Goal: Task Accomplishment & Management: Complete application form

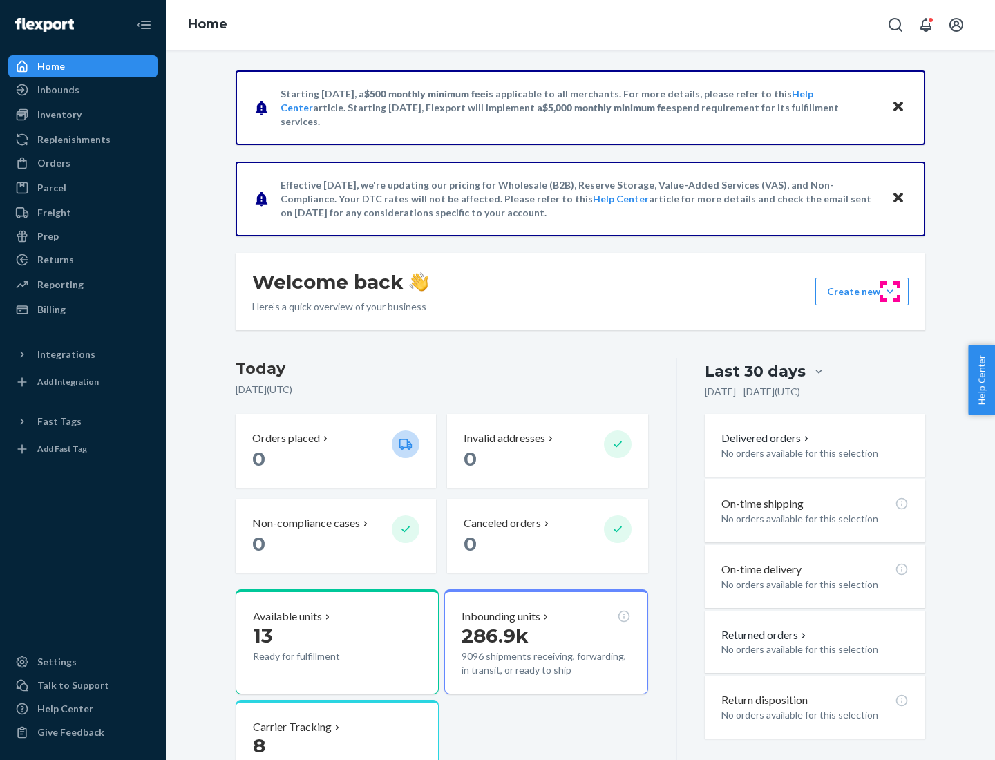
click at [890, 292] on button "Create new Create new inbound Create new order Create new product" at bounding box center [862, 292] width 93 height 28
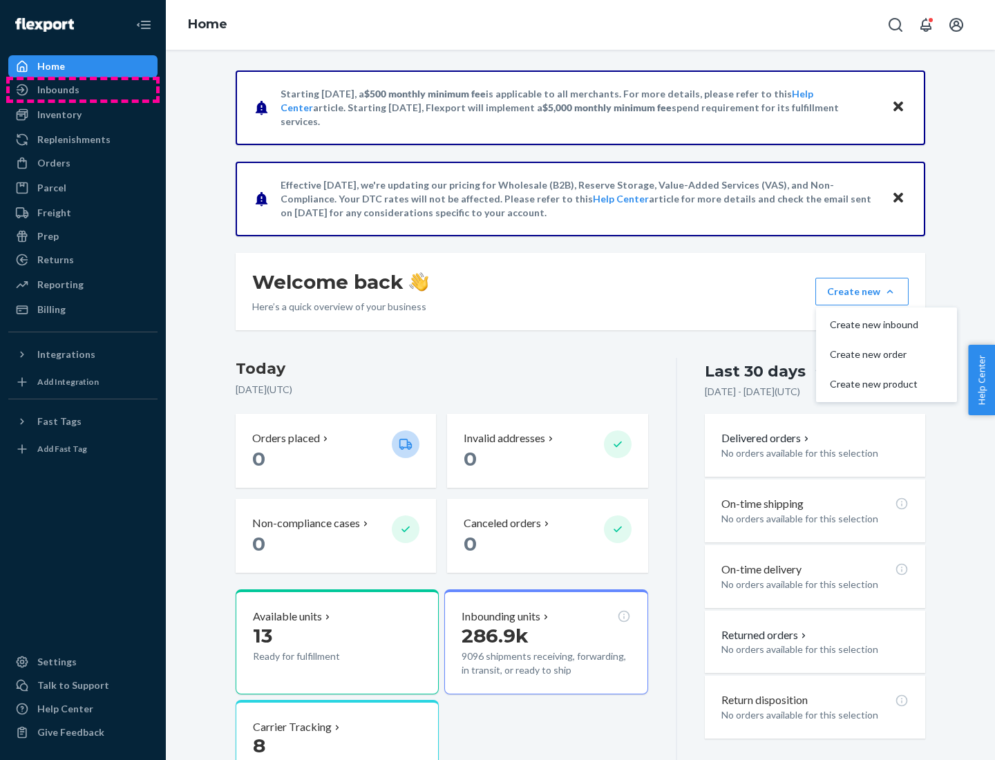
click at [83, 90] on div "Inbounds" at bounding box center [83, 89] width 147 height 19
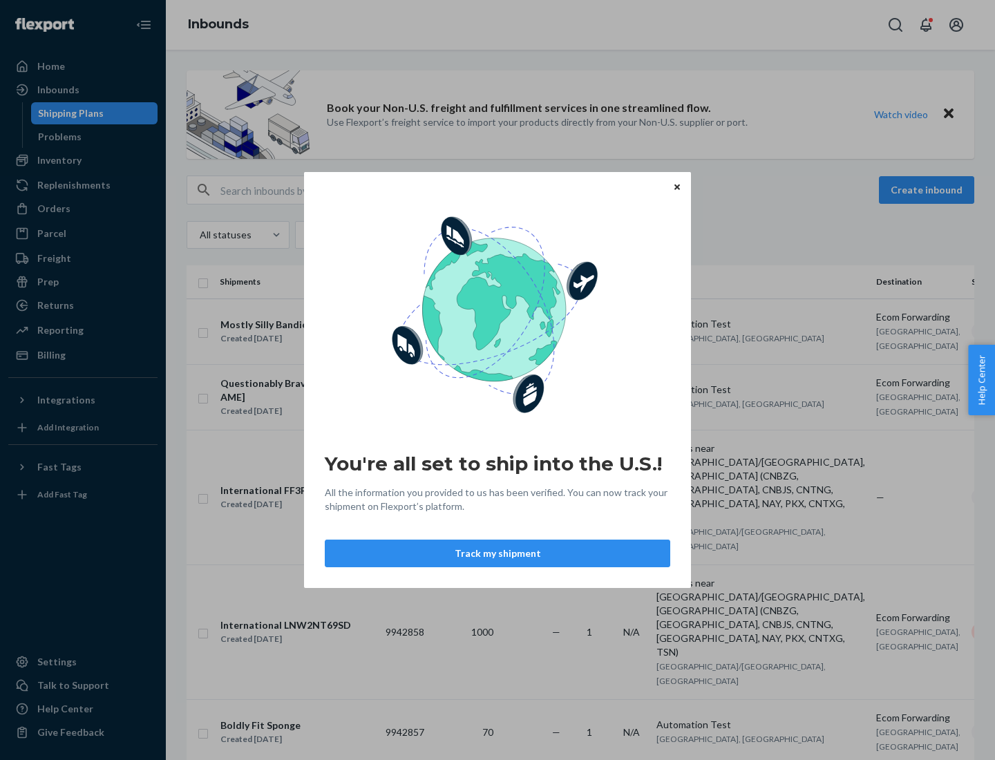
click at [83, 160] on div "You're all set to ship into the U.S.! All the information you provided to us ha…" at bounding box center [497, 380] width 995 height 760
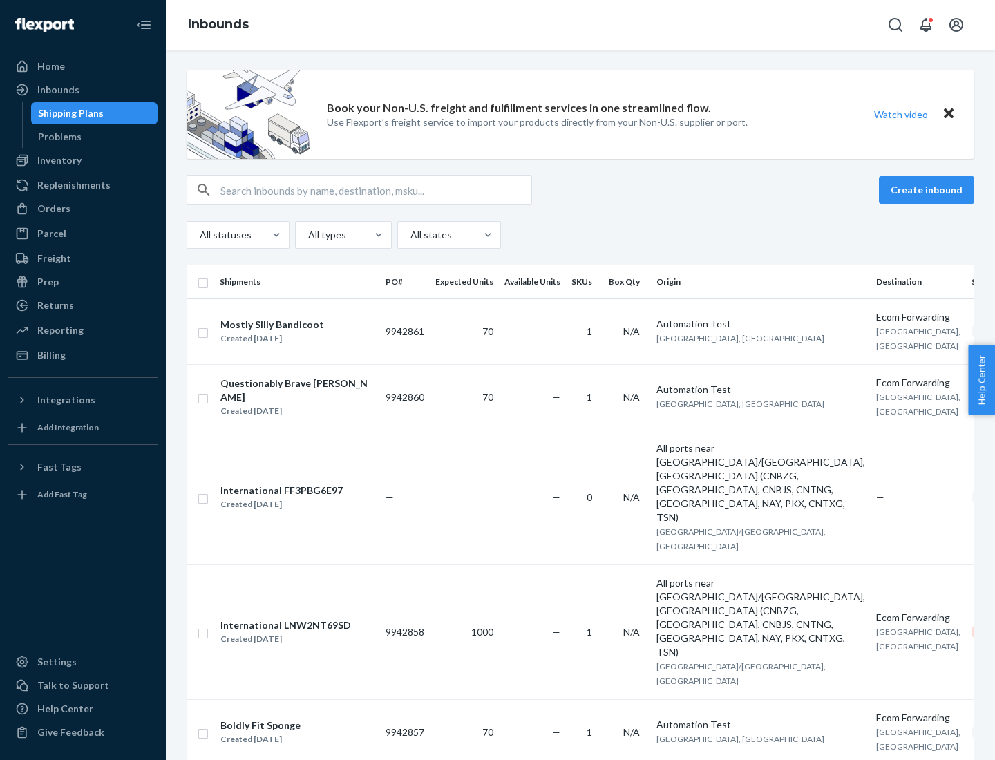
click at [581, 25] on div "Inbounds" at bounding box center [580, 25] width 829 height 50
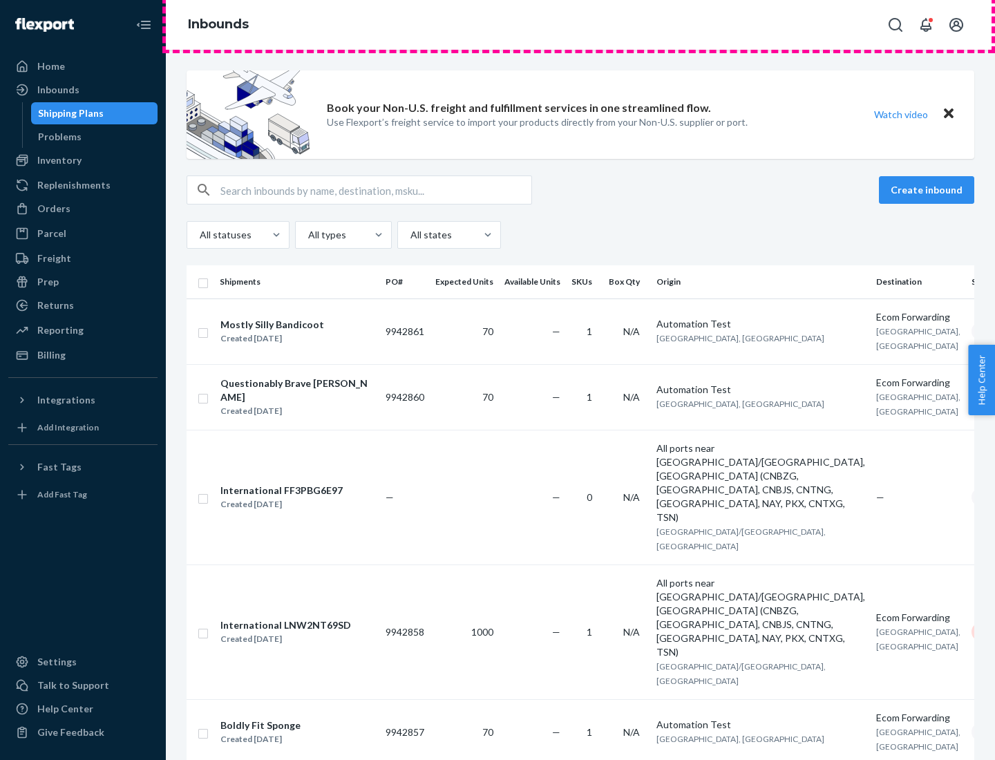
click at [581, 25] on div "Inbounds" at bounding box center [580, 25] width 829 height 50
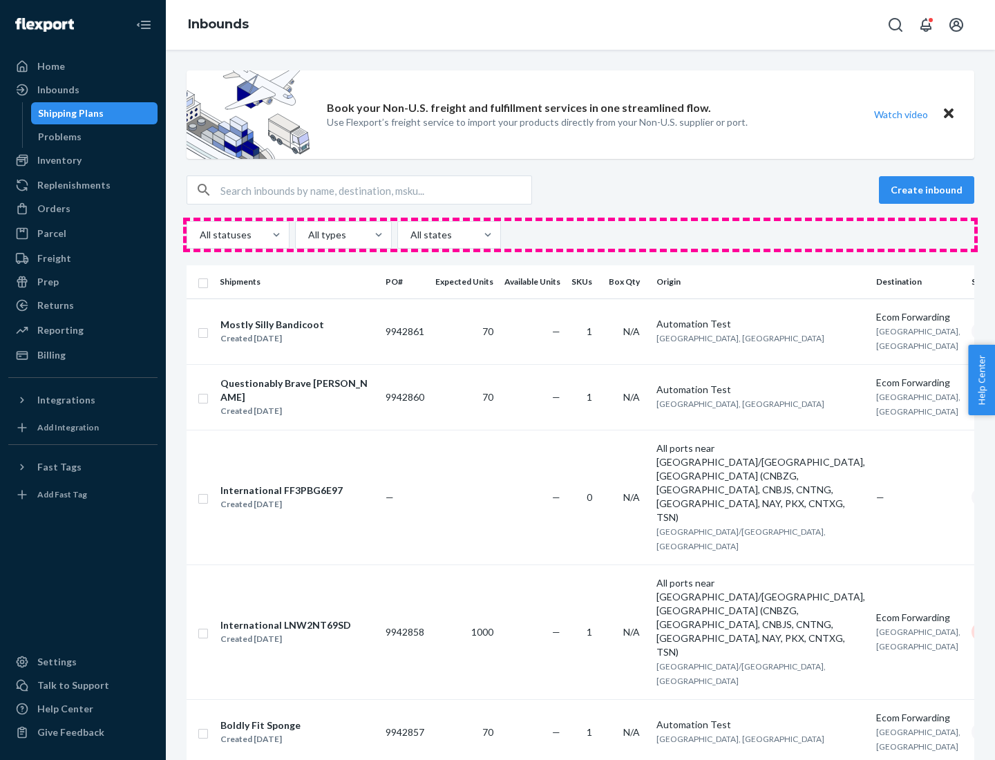
click at [581, 235] on div "All statuses All types All states" at bounding box center [581, 235] width 788 height 28
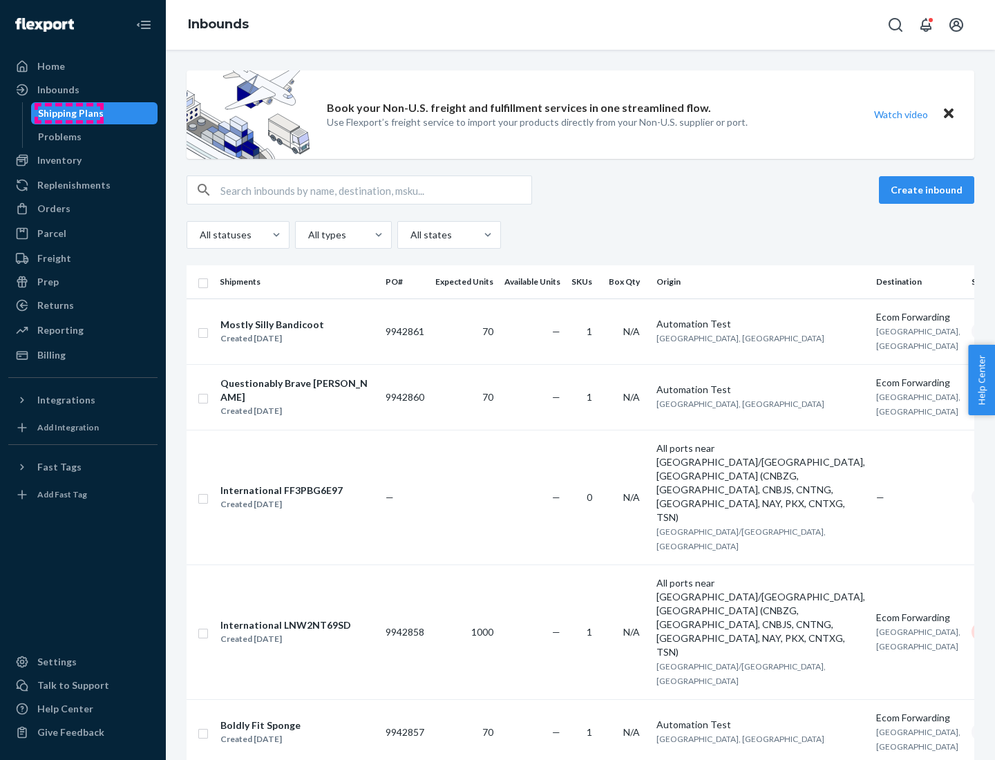
click at [68, 113] on div "Shipping Plans" at bounding box center [71, 113] width 66 height 14
click at [929, 190] on button "Create inbound" at bounding box center [926, 190] width 95 height 28
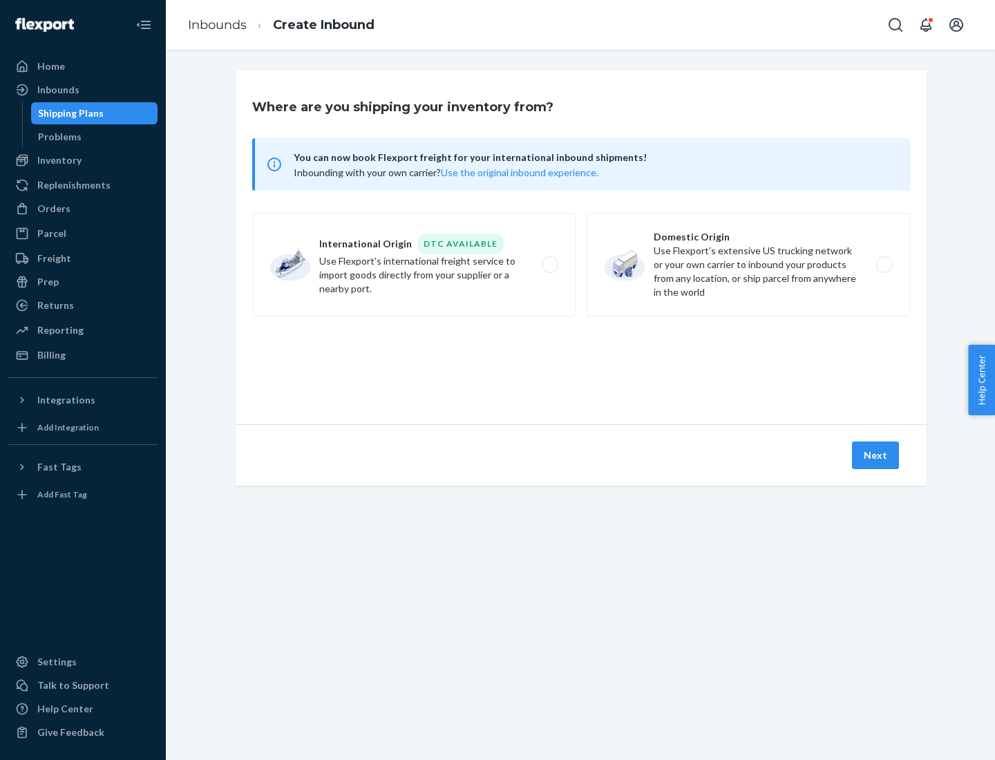
click at [414, 265] on label "International Origin DTC Available Use Flexport's international freight service…" at bounding box center [413, 265] width 323 height 104
click at [550, 265] on input "International Origin DTC Available Use Flexport's international freight service…" at bounding box center [554, 265] width 9 height 9
radio input "true"
click at [581, 361] on icon at bounding box center [581, 361] width 44 height 44
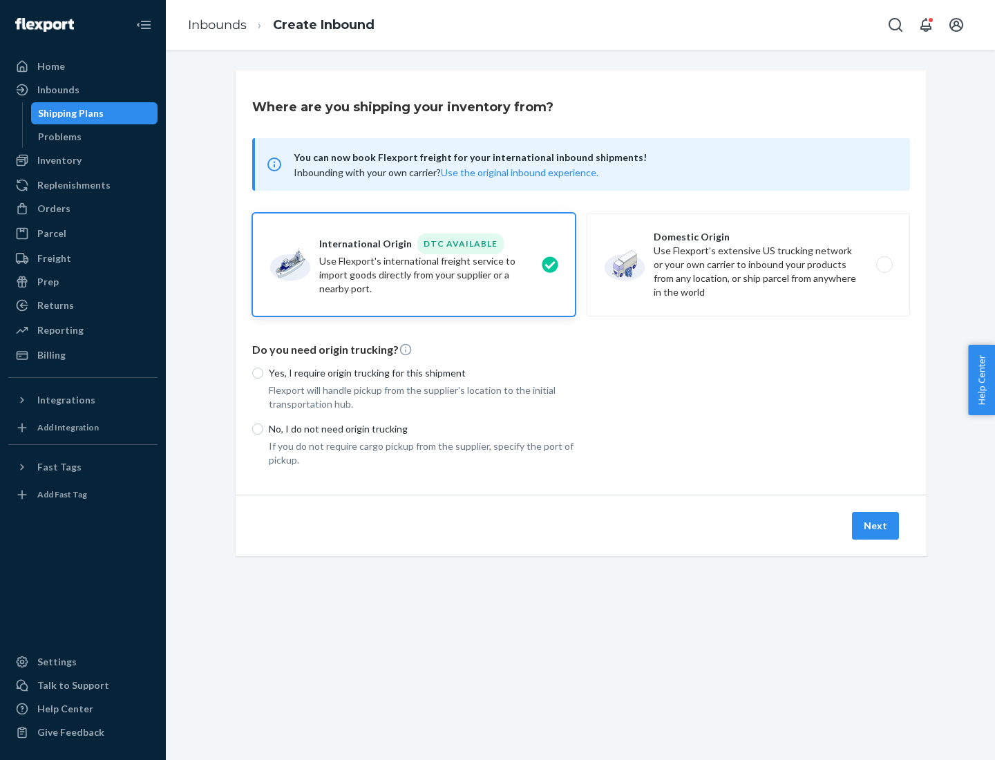
click at [422, 373] on p "Yes, I require origin trucking for this shipment" at bounding box center [422, 373] width 307 height 14
click at [263, 373] on input "Yes, I require origin trucking for this shipment" at bounding box center [257, 373] width 11 height 11
radio input "true"
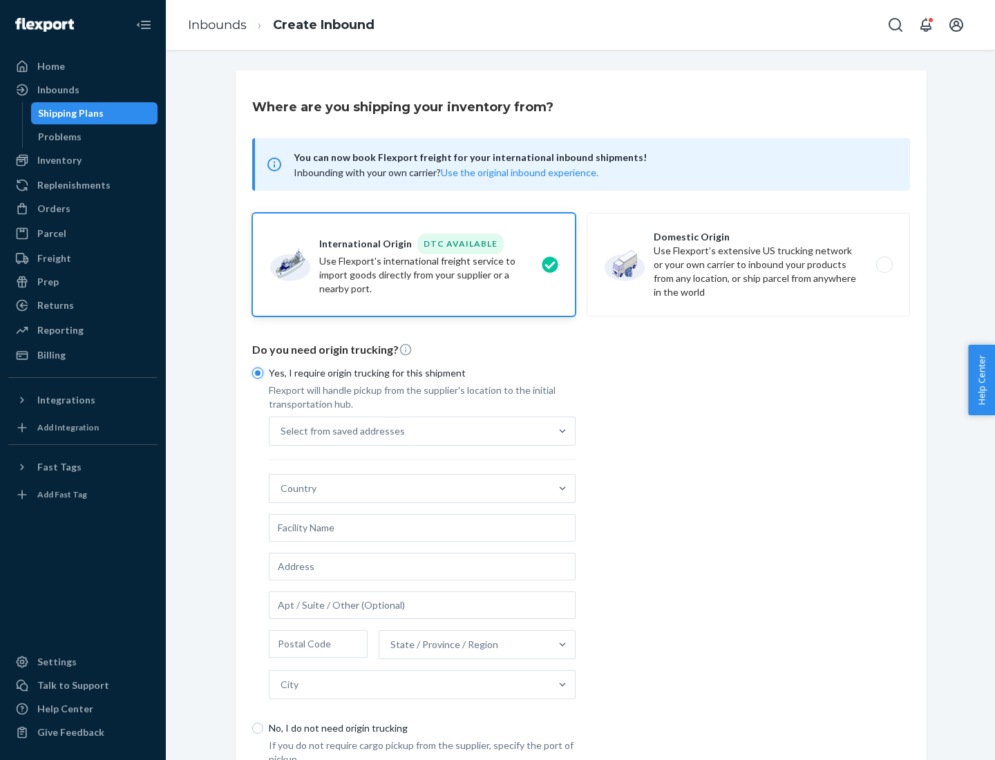
scroll to position [26, 0]
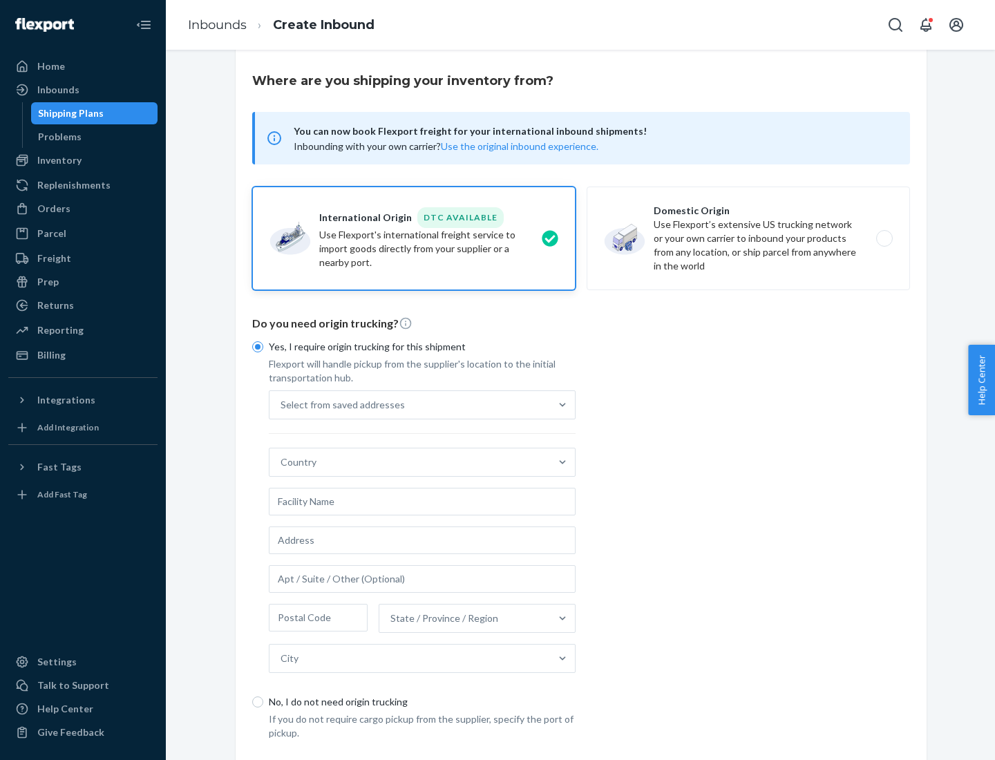
click at [410, 404] on div "Select from saved addresses" at bounding box center [410, 405] width 281 height 28
click at [282, 404] on input "Select from saved addresses" at bounding box center [281, 405] width 1 height 14
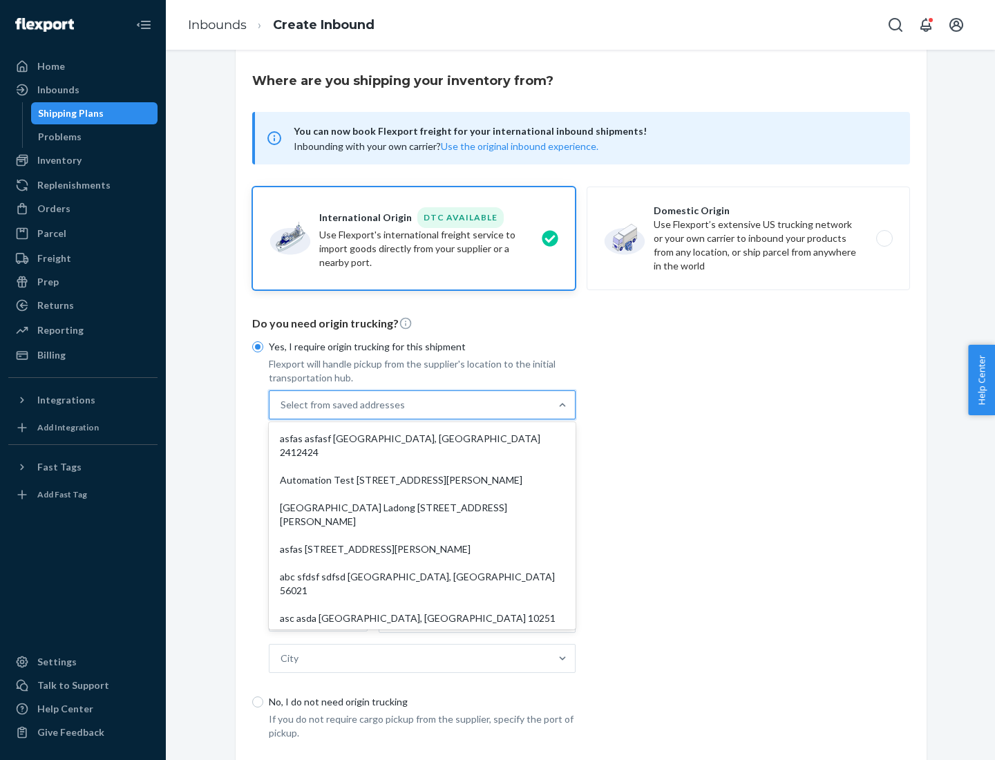
scroll to position [60, 0]
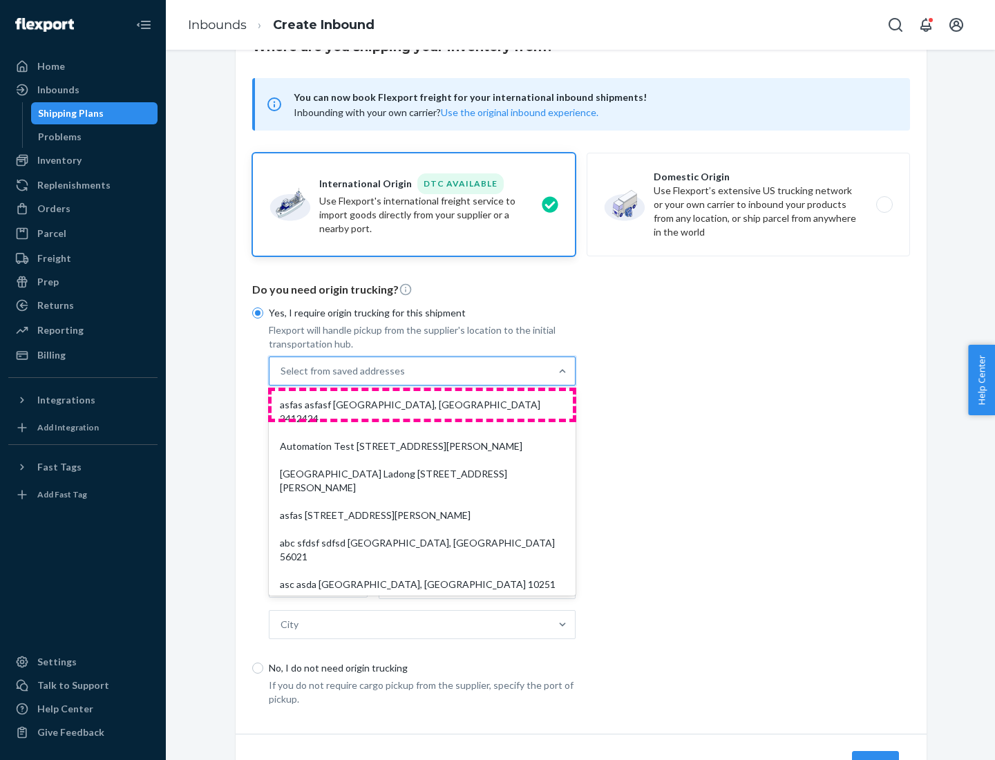
click at [422, 404] on div "asfas asfasf [GEOGRAPHIC_DATA], [GEOGRAPHIC_DATA] 2412424" at bounding box center [422, 411] width 301 height 41
click at [282, 378] on input "option asfas asfasf [GEOGRAPHIC_DATA], [GEOGRAPHIC_DATA] 2412424 focused, 1 of …" at bounding box center [281, 371] width 1 height 14
type input "asfas"
type input "asfasf"
type input "2412424"
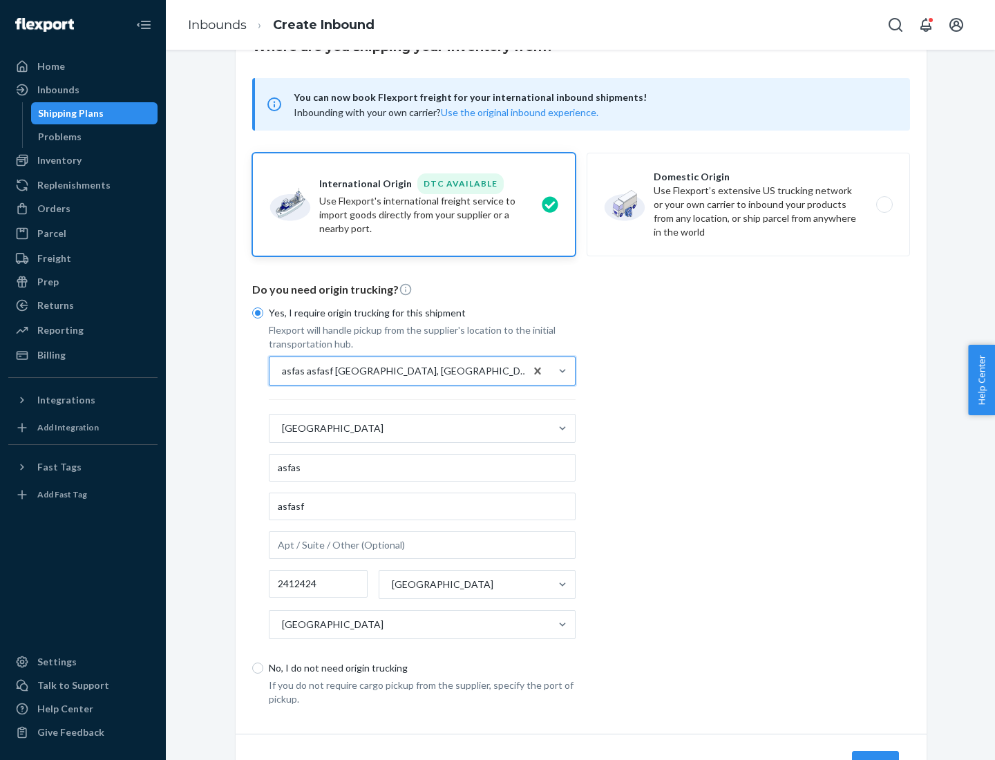
scroll to position [129, 0]
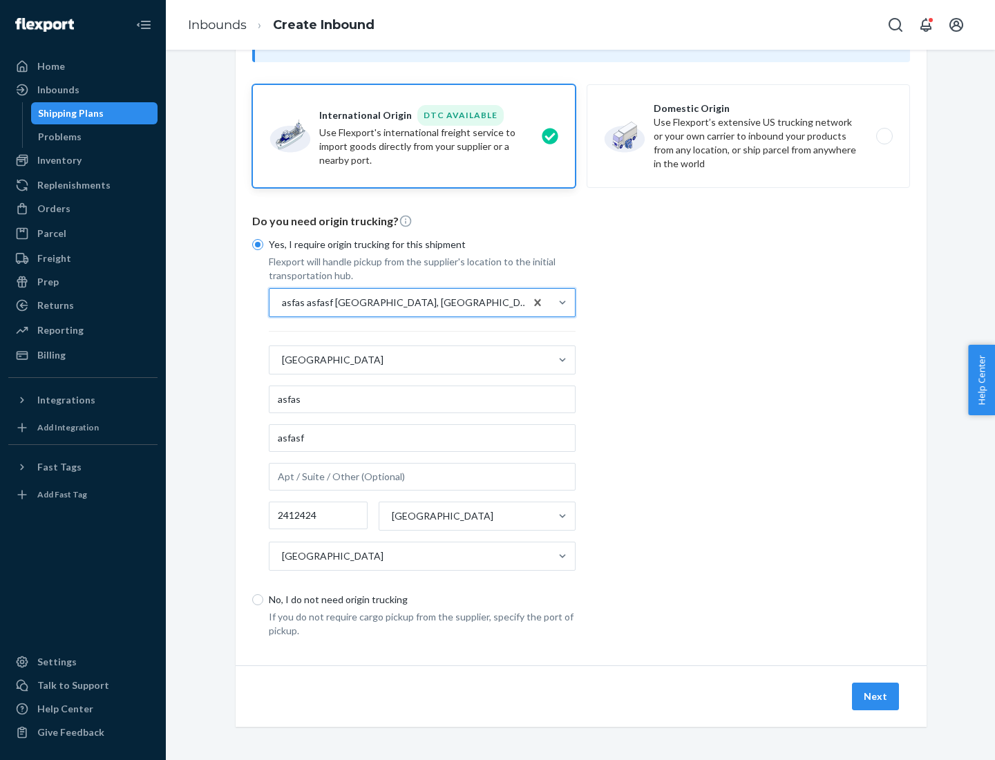
click at [876, 696] on button "Next" at bounding box center [875, 697] width 47 height 28
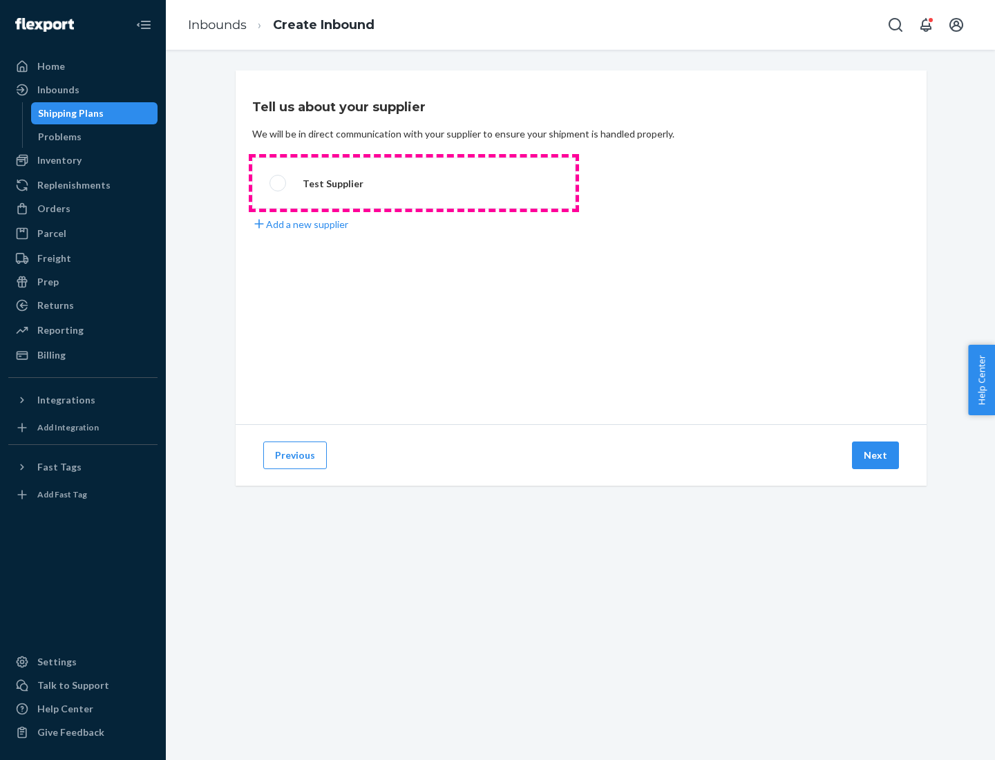
click at [414, 183] on label "Test Supplier" at bounding box center [413, 183] width 323 height 51
click at [279, 183] on input "Test Supplier" at bounding box center [274, 183] width 9 height 9
radio input "true"
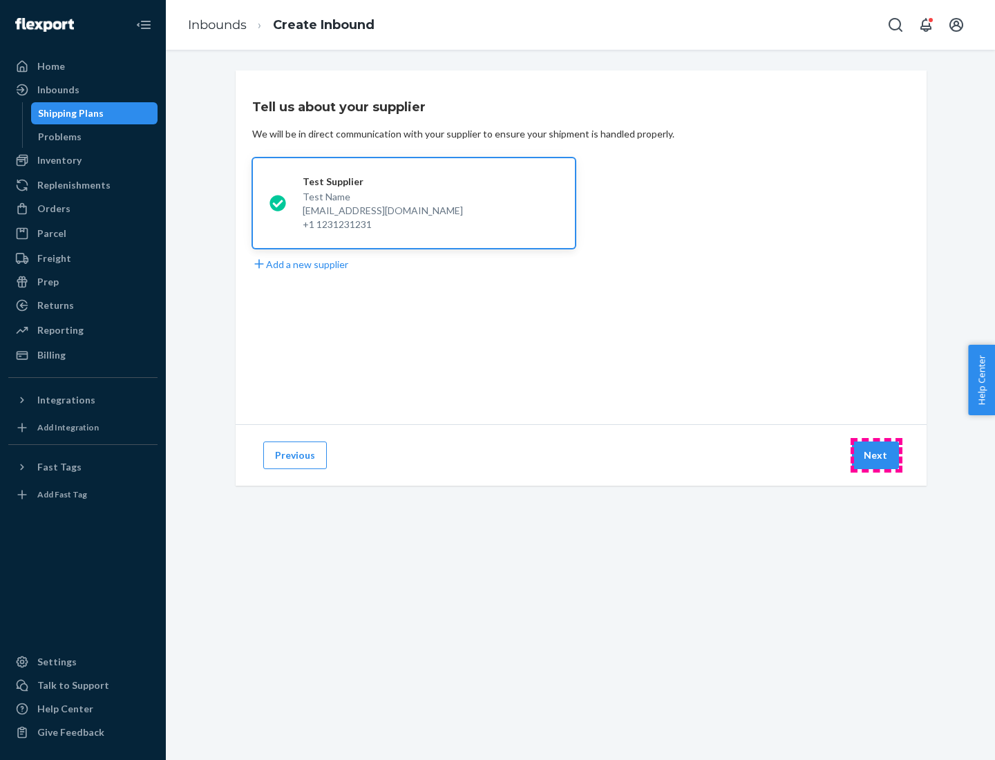
click at [876, 455] on button "Next" at bounding box center [875, 456] width 47 height 28
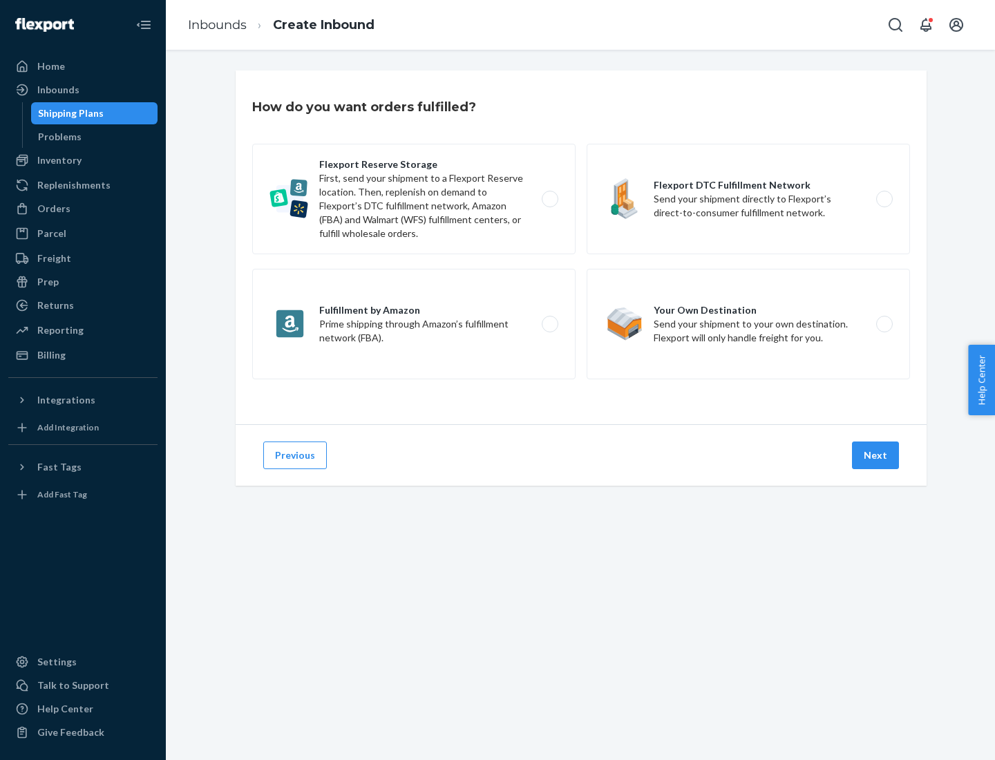
click at [414, 324] on label "Fulfillment by Amazon Prime shipping through Amazon’s fulfillment network (FBA)." at bounding box center [413, 324] width 323 height 111
click at [550, 324] on input "Fulfillment by Amazon Prime shipping through Amazon’s fulfillment network (FBA)." at bounding box center [554, 324] width 9 height 9
radio input "true"
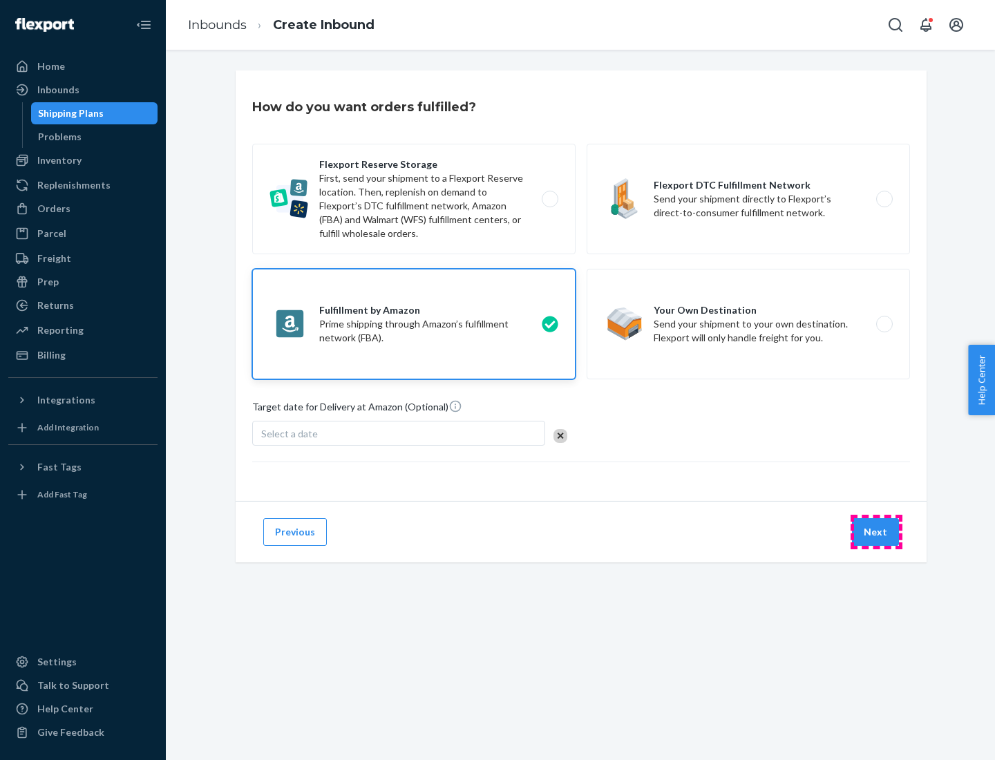
click at [876, 532] on button "Next" at bounding box center [875, 532] width 47 height 28
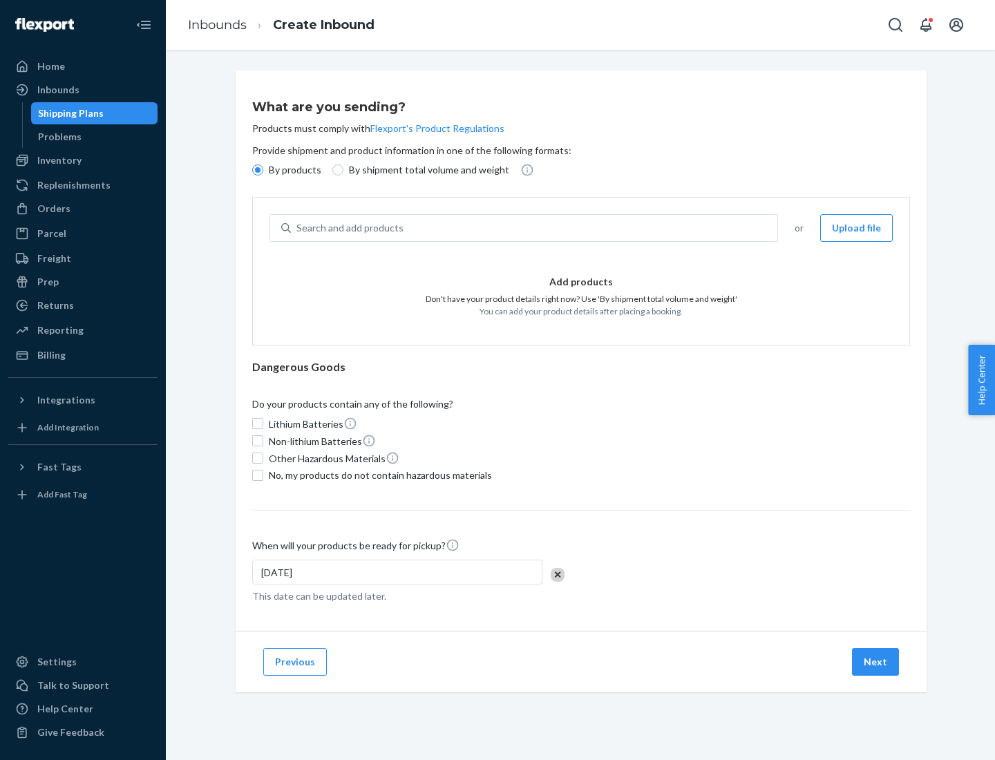
click at [425, 170] on p "By shipment total volume and weight" at bounding box center [429, 170] width 160 height 14
click at [344, 170] on input "By shipment total volume and weight" at bounding box center [337, 170] width 11 height 11
radio input "true"
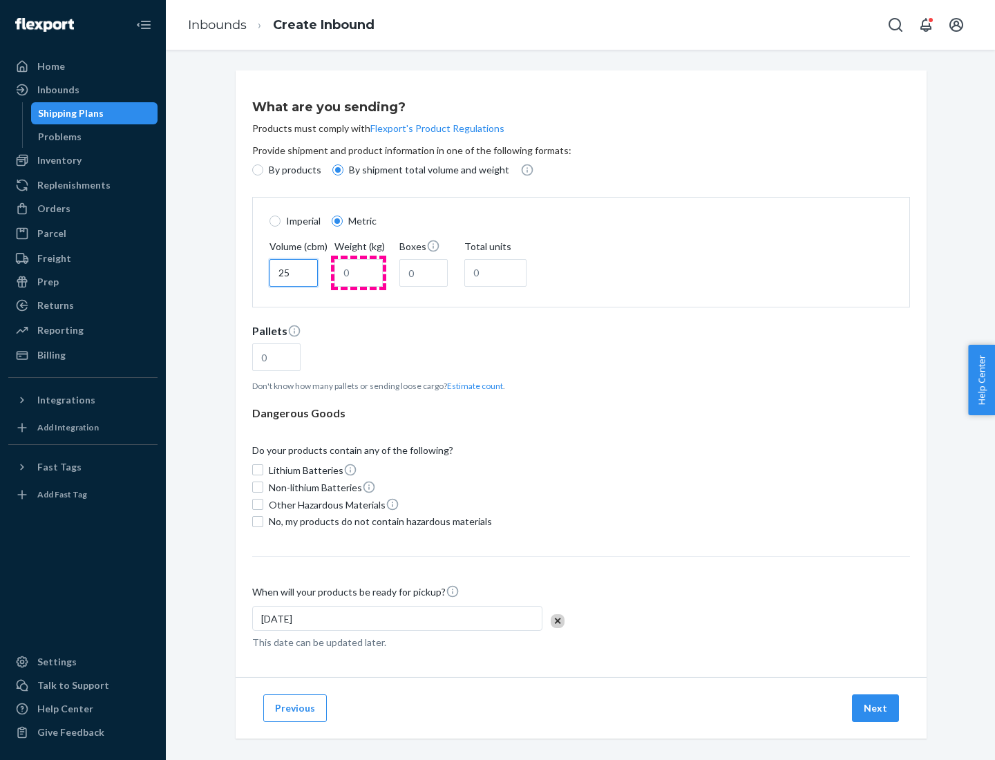
type input "25"
type input "100"
type input "50"
type input "500"
click at [472, 386] on button "Estimate count" at bounding box center [475, 386] width 56 height 12
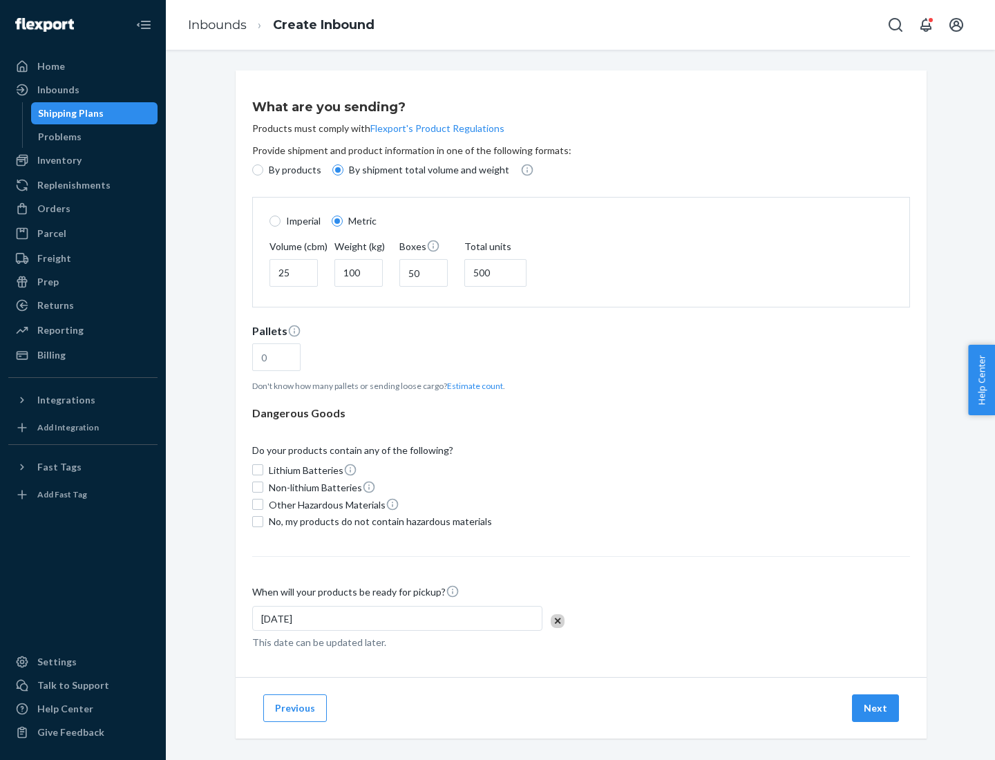
type input "16"
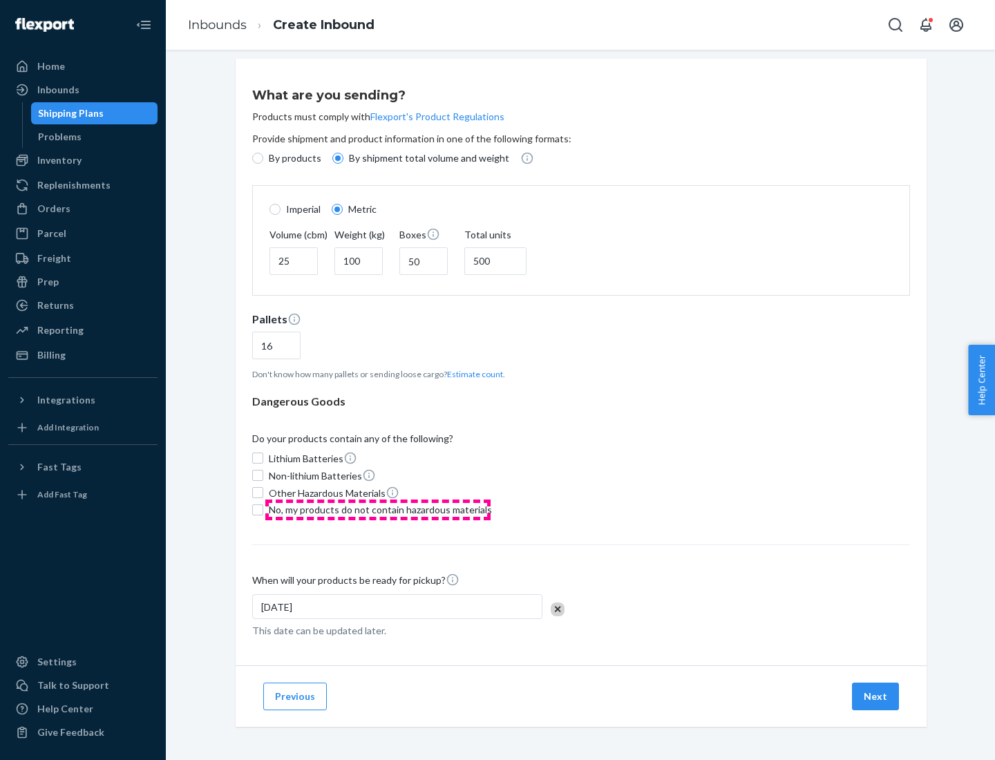
click at [378, 509] on span "No, my products do not contain hazardous materials" at bounding box center [380, 510] width 223 height 14
click at [263, 509] on input "No, my products do not contain hazardous materials" at bounding box center [257, 510] width 11 height 11
checkbox input "true"
click at [876, 696] on button "Next" at bounding box center [875, 697] width 47 height 28
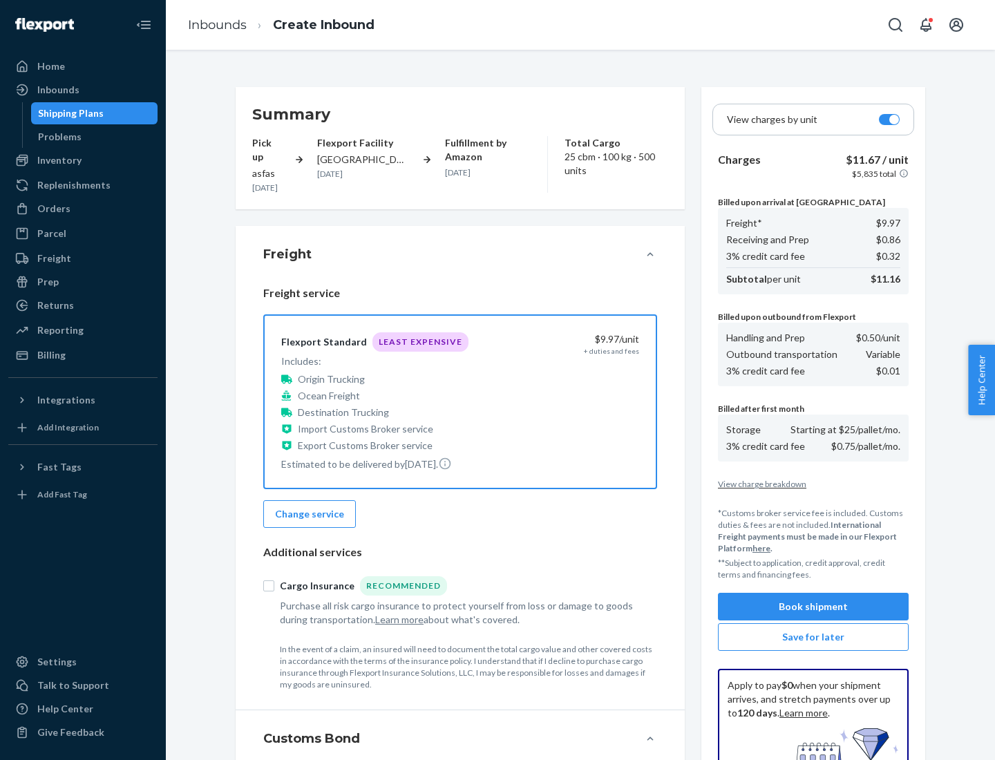
scroll to position [202, 0]
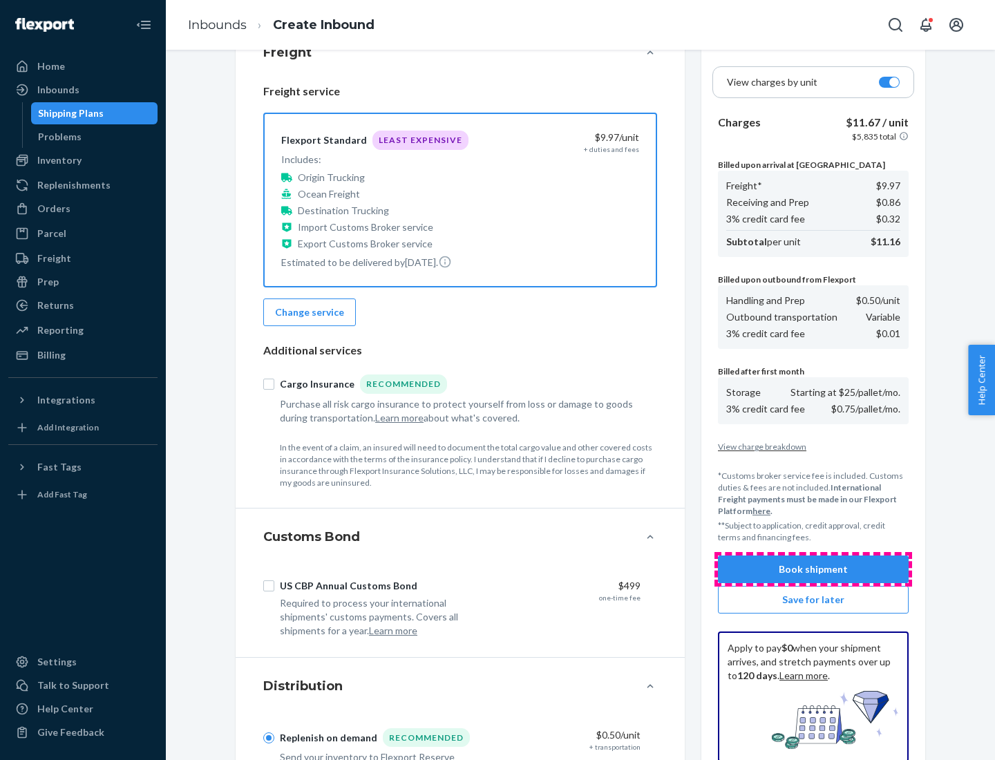
click at [814, 570] on button "Book shipment" at bounding box center [813, 570] width 191 height 28
